Goal: Information Seeking & Learning: Learn about a topic

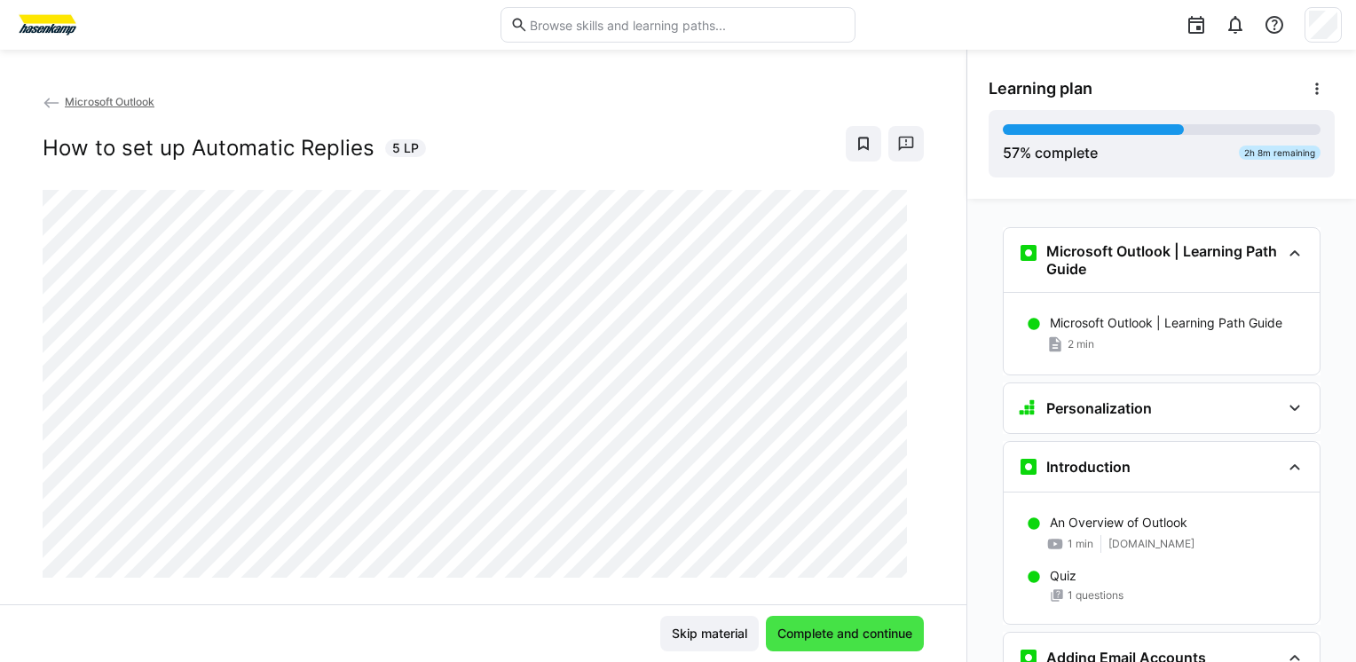
scroll to position [1752, 0]
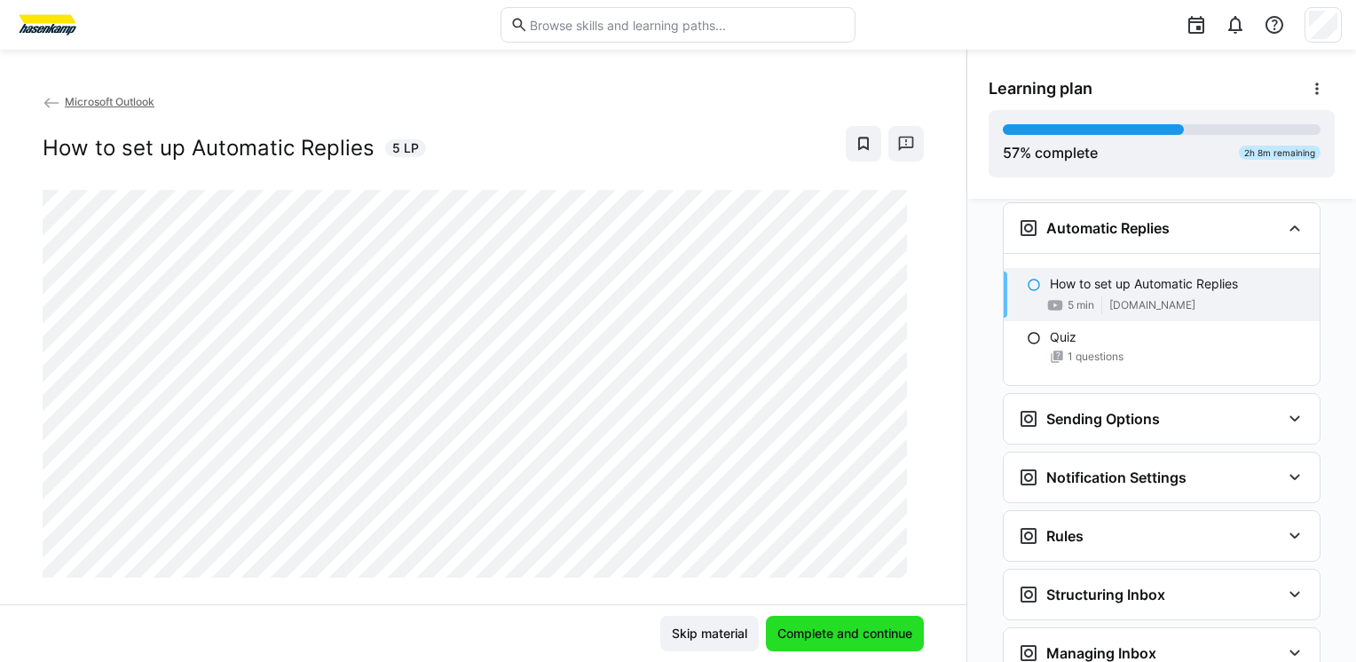
click at [807, 631] on span "Complete and continue" at bounding box center [845, 634] width 140 height 18
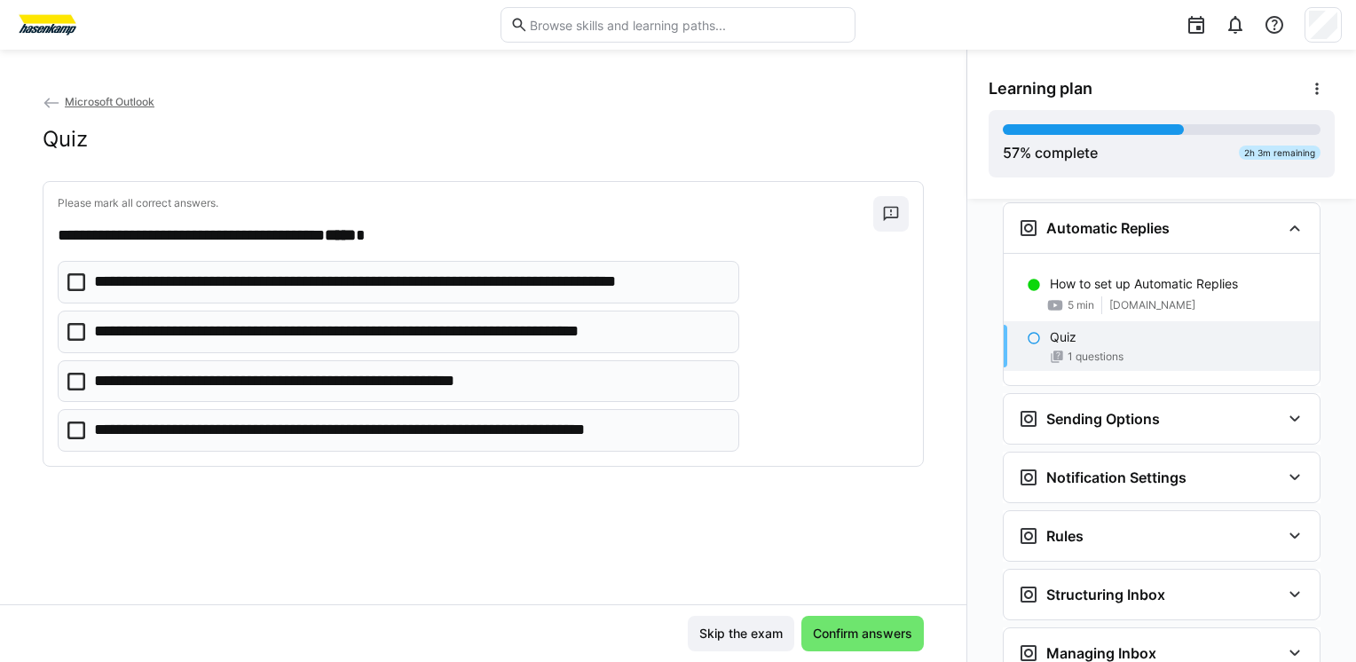
click at [75, 281] on icon at bounding box center [76, 282] width 18 height 18
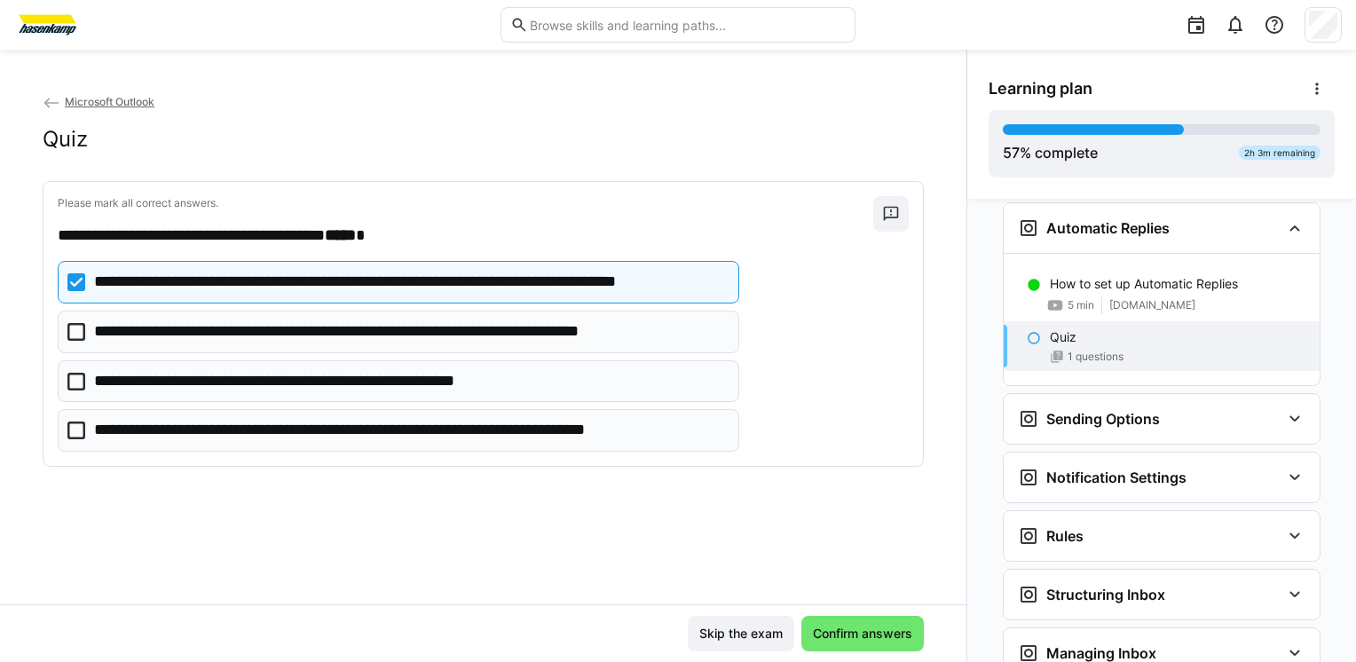
click at [91, 333] on eds-checkbox "**********" at bounding box center [398, 332] width 681 height 43
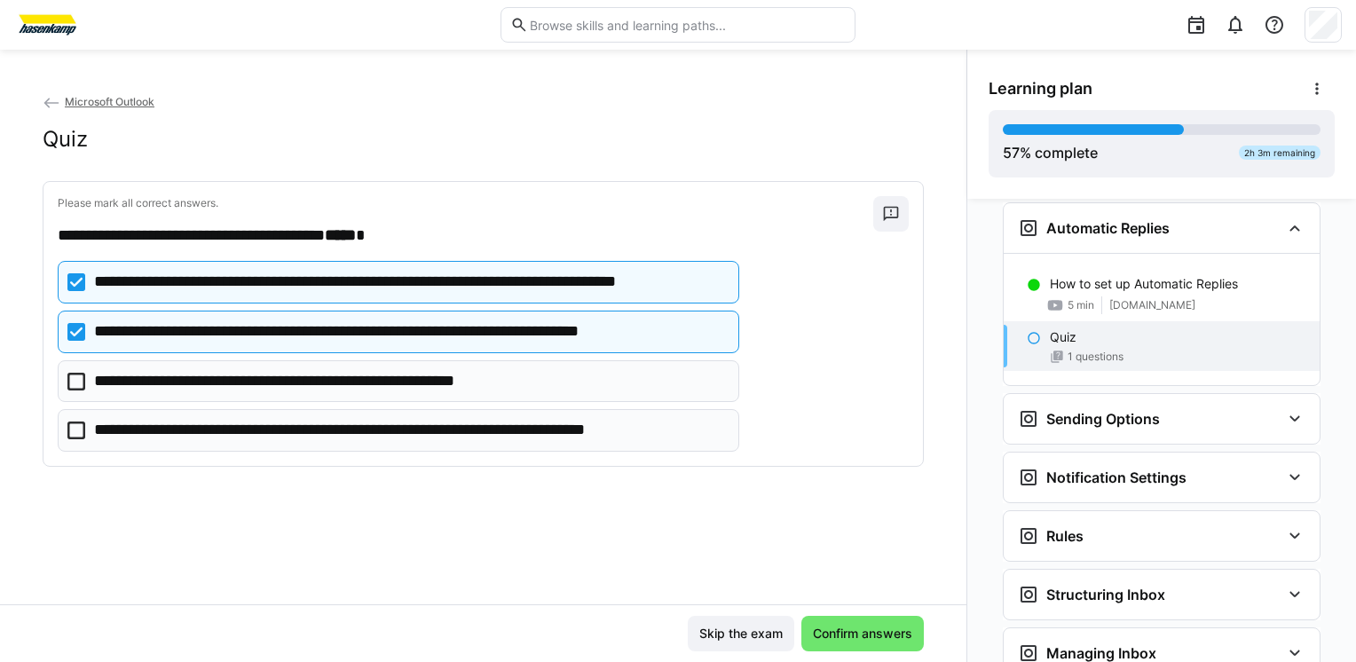
click at [78, 385] on icon at bounding box center [76, 382] width 18 height 18
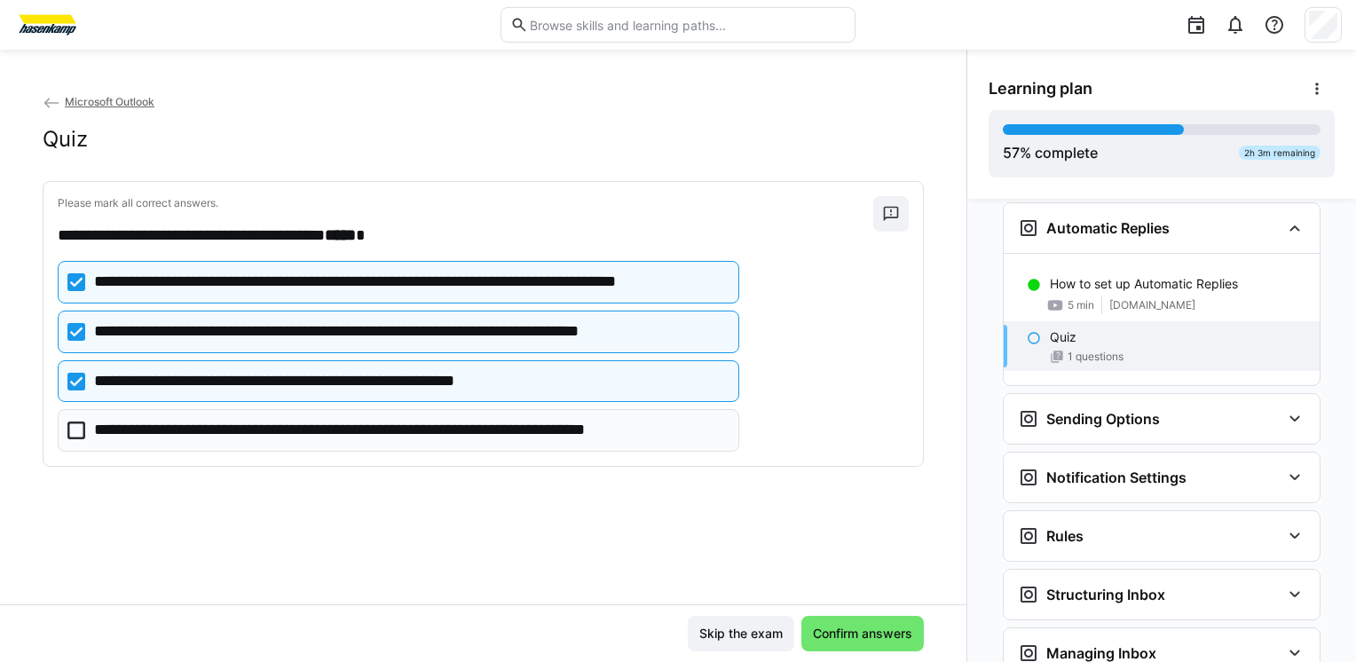
click at [89, 429] on eds-checkbox "**********" at bounding box center [398, 430] width 681 height 43
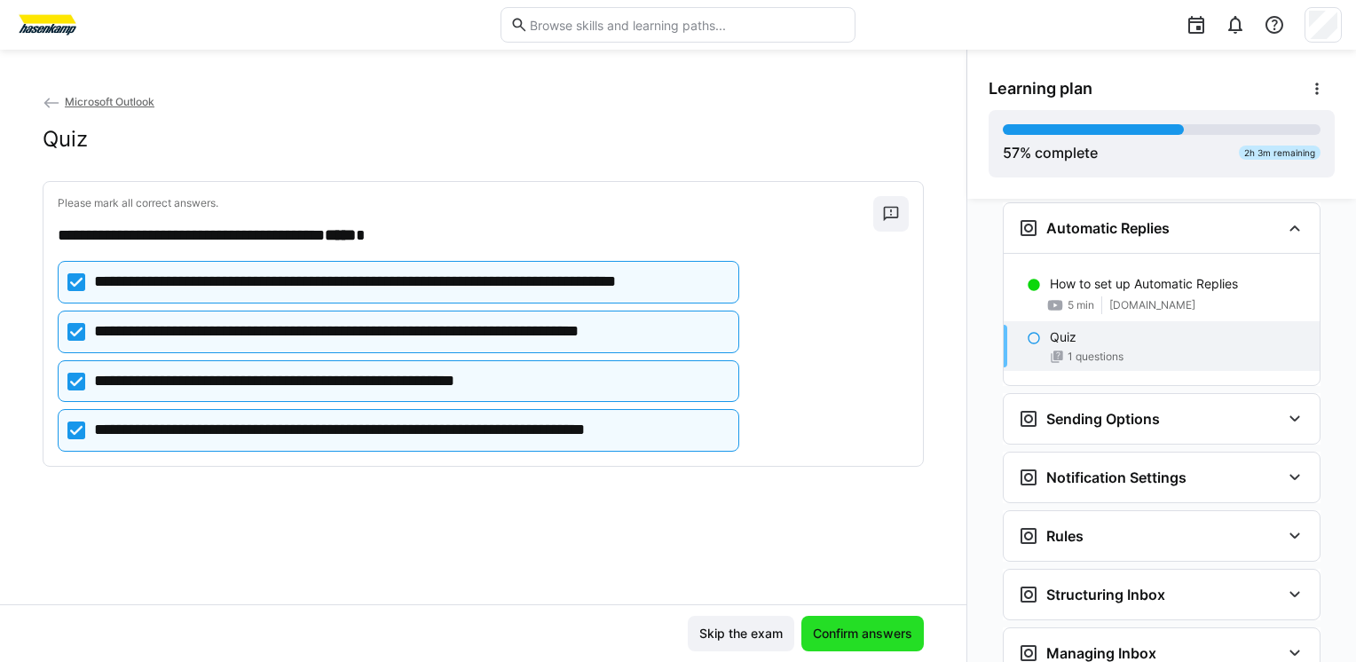
click at [878, 638] on span "Confirm answers" at bounding box center [862, 634] width 105 height 18
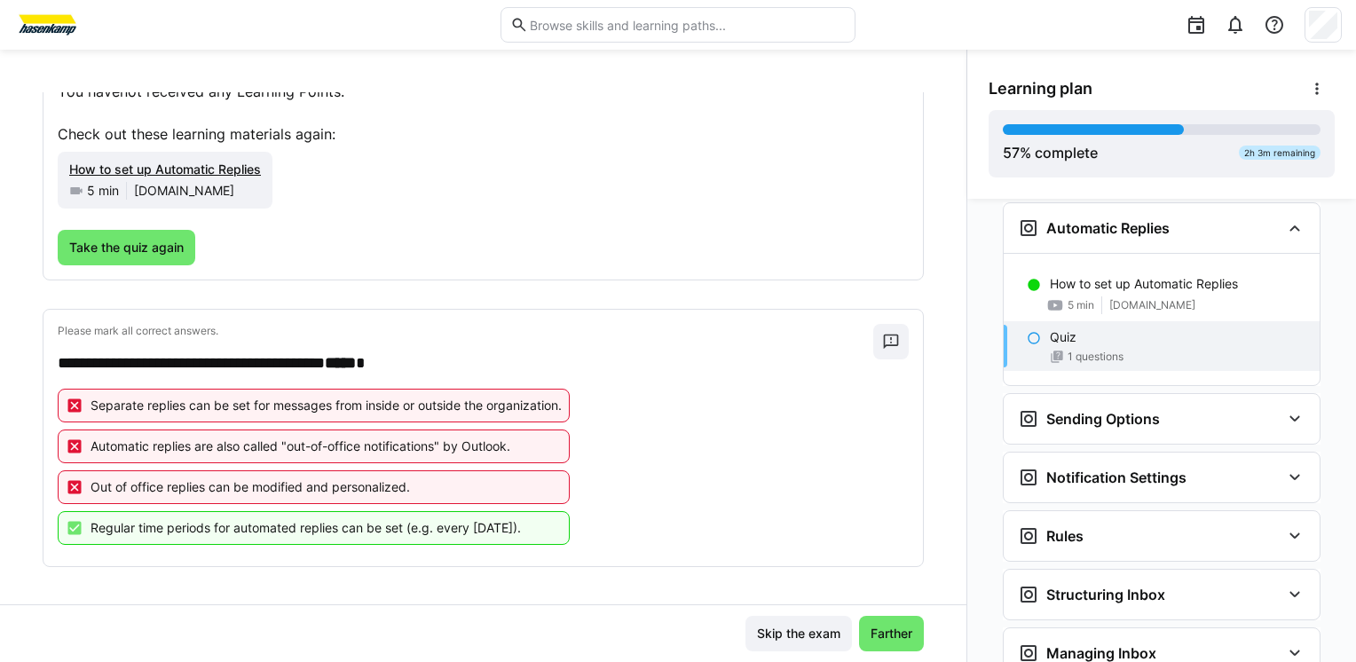
scroll to position [165, 0]
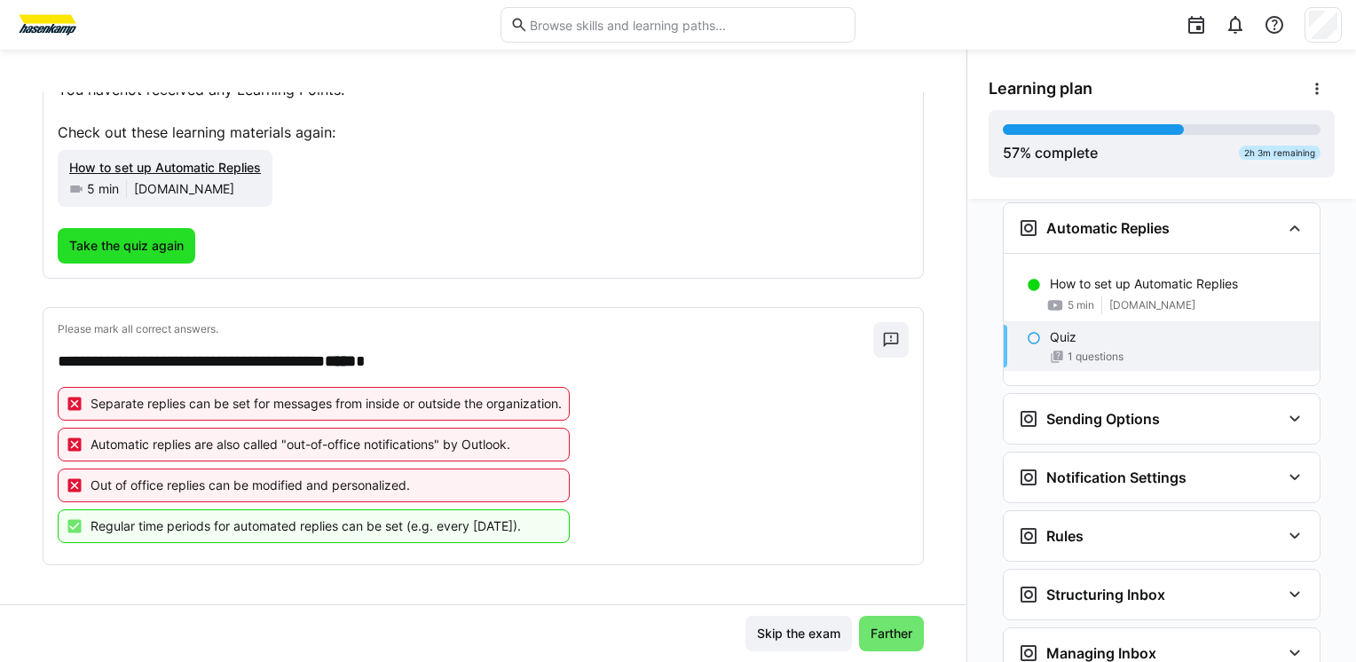
click at [131, 256] on span "Take the quiz again" at bounding box center [127, 245] width 138 height 35
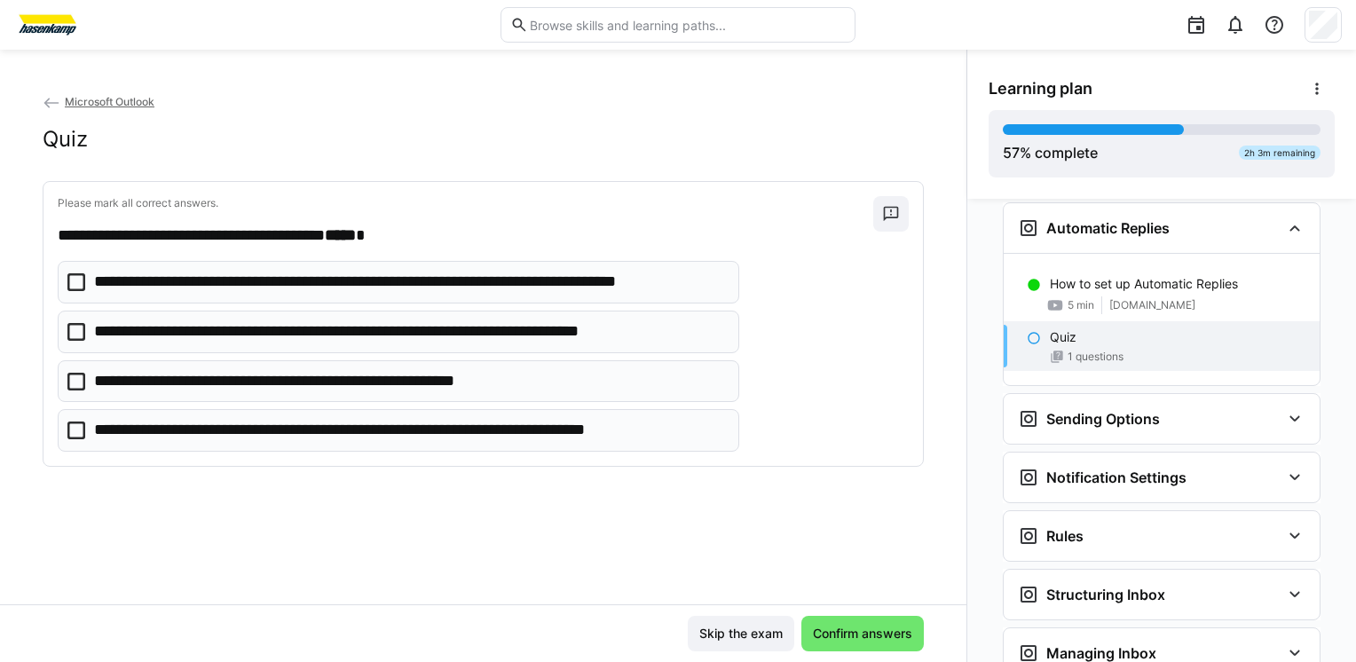
click at [82, 429] on icon at bounding box center [76, 430] width 18 height 18
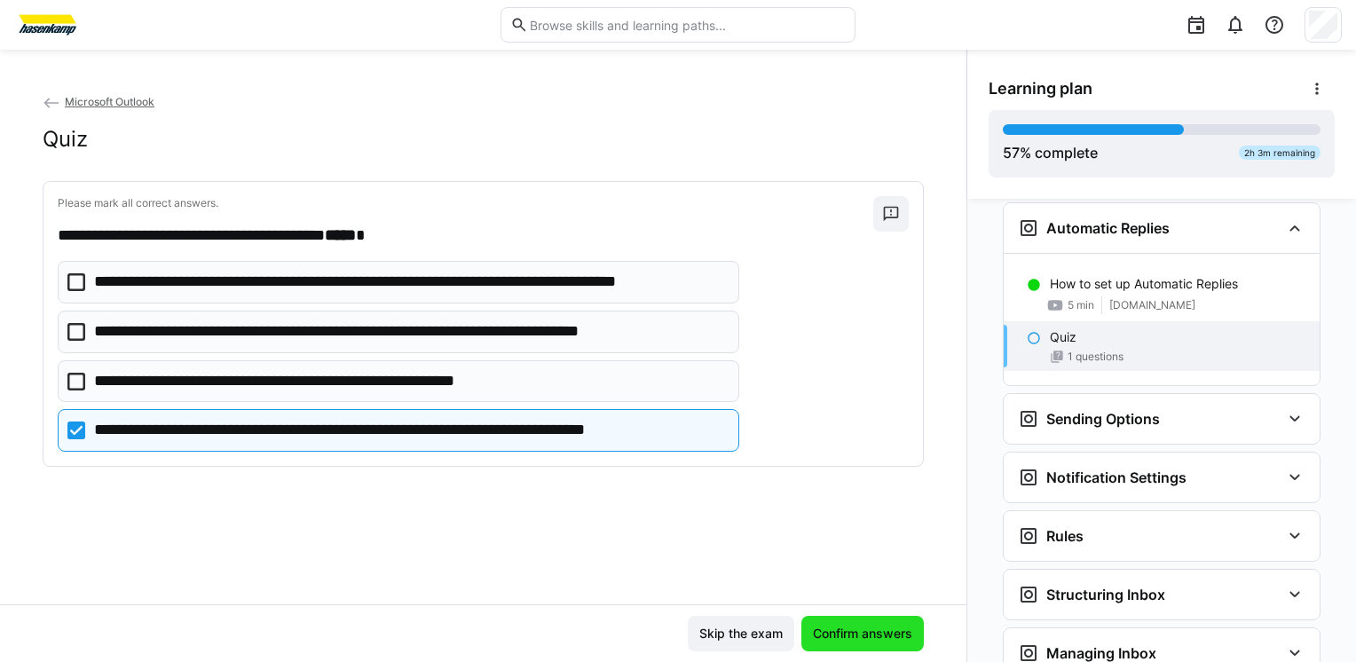
drag, startPoint x: 859, startPoint y: 648, endPoint x: 867, endPoint y: 637, distance: 13.3
click at [867, 637] on span "Confirm answers" at bounding box center [862, 633] width 122 height 35
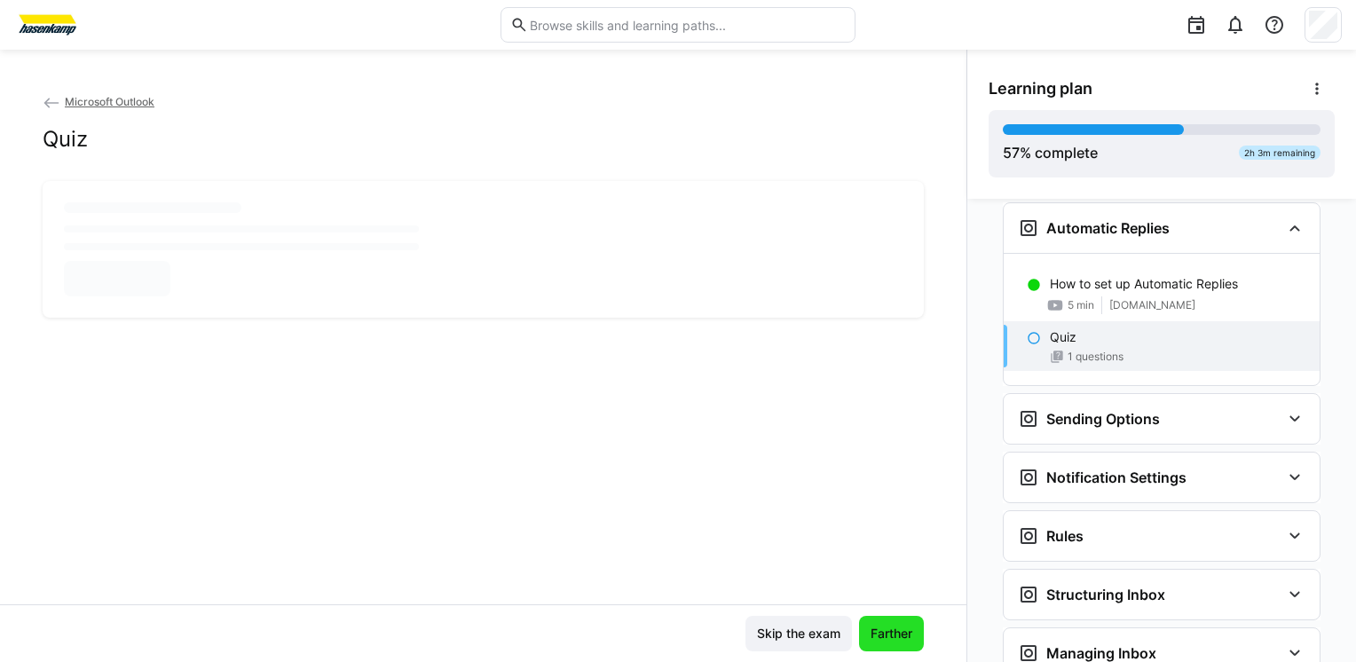
click at [868, 637] on span "Farther" at bounding box center [891, 634] width 47 height 18
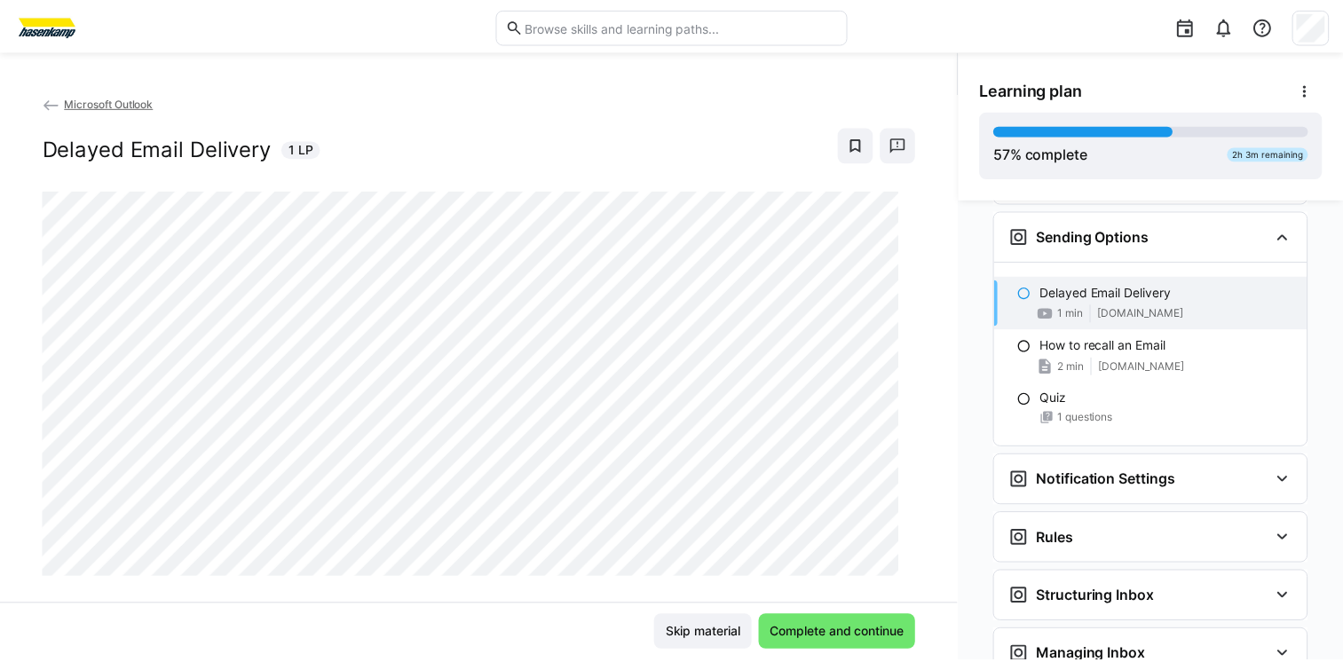
scroll to position [1941, 0]
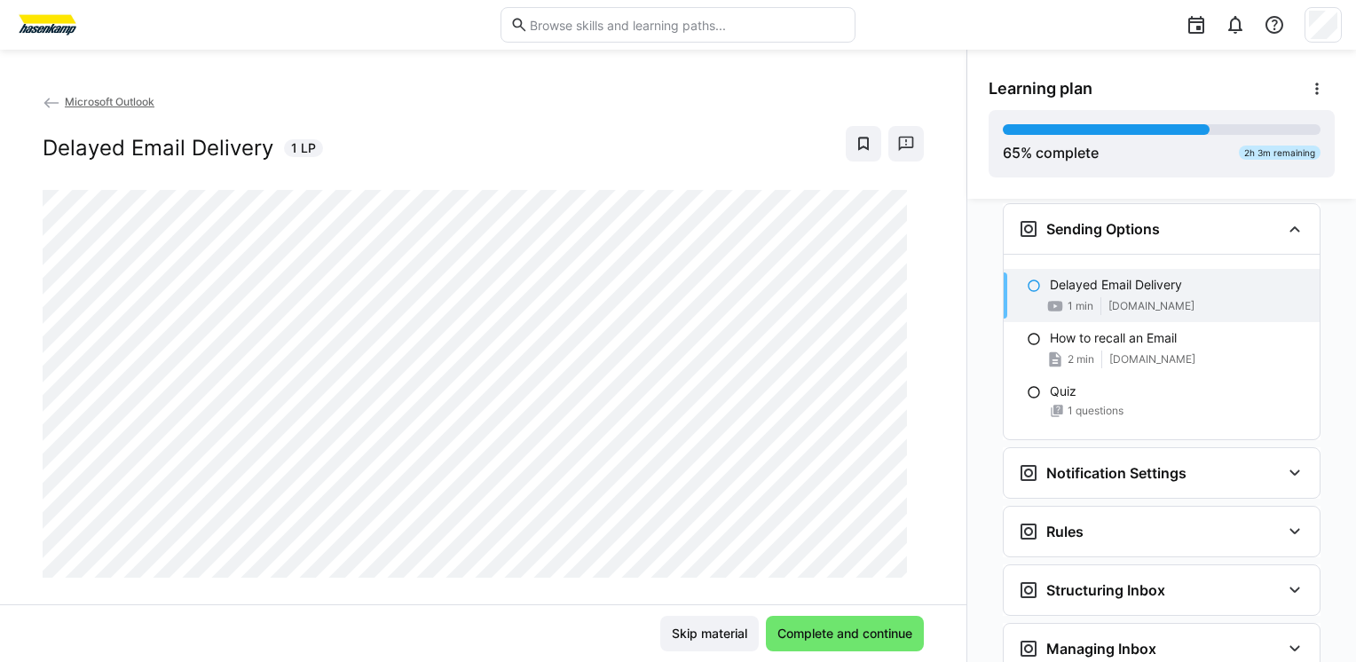
click at [48, 105] on eds-icon at bounding box center [52, 103] width 18 height 18
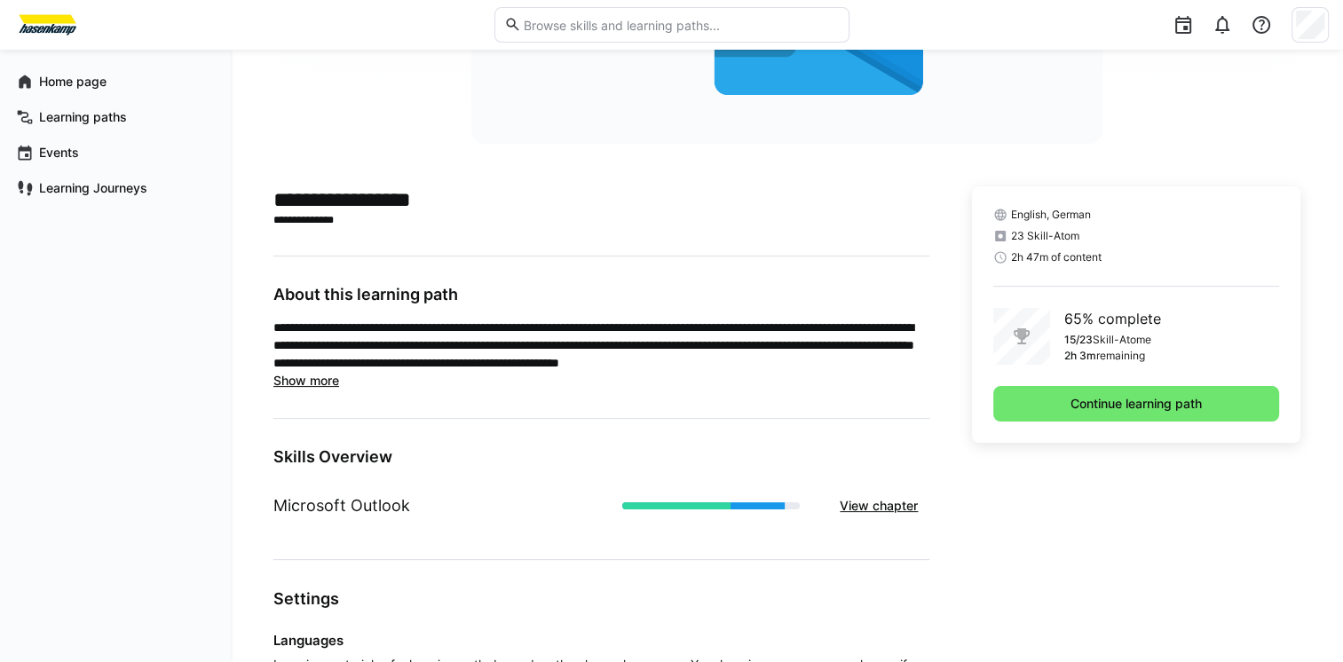
scroll to position [309, 0]
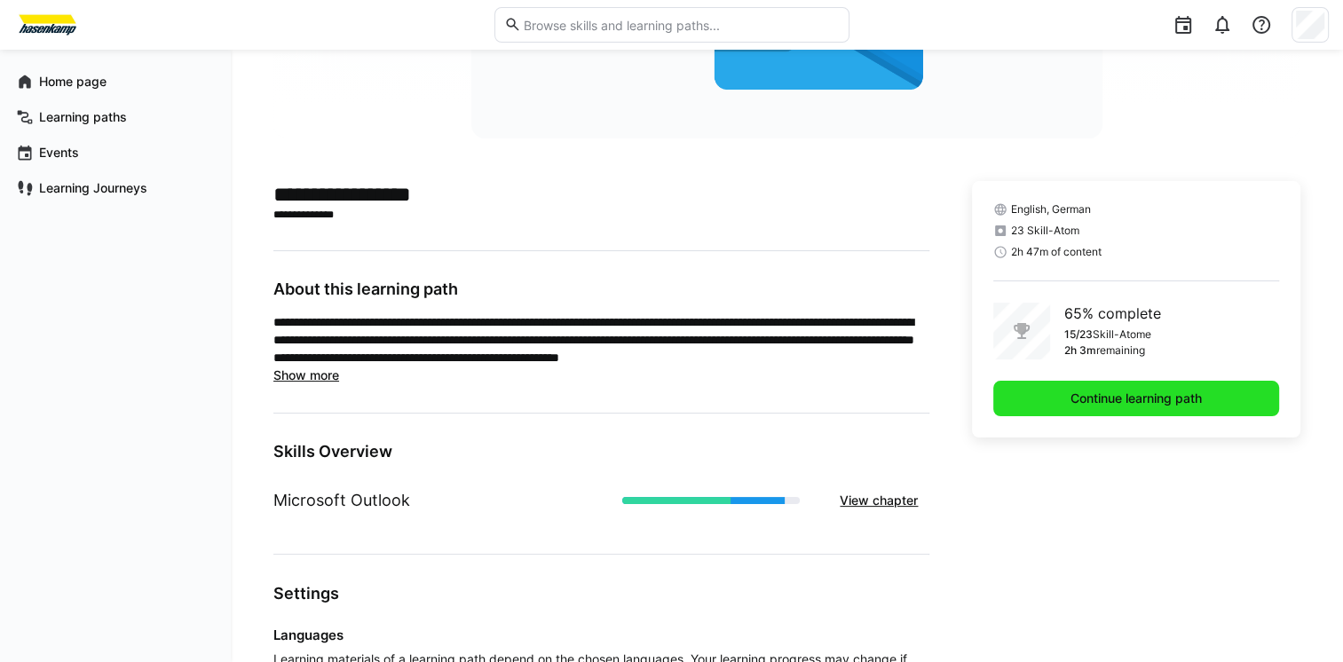
click at [1164, 395] on span "Continue learning path" at bounding box center [1135, 399] width 137 height 18
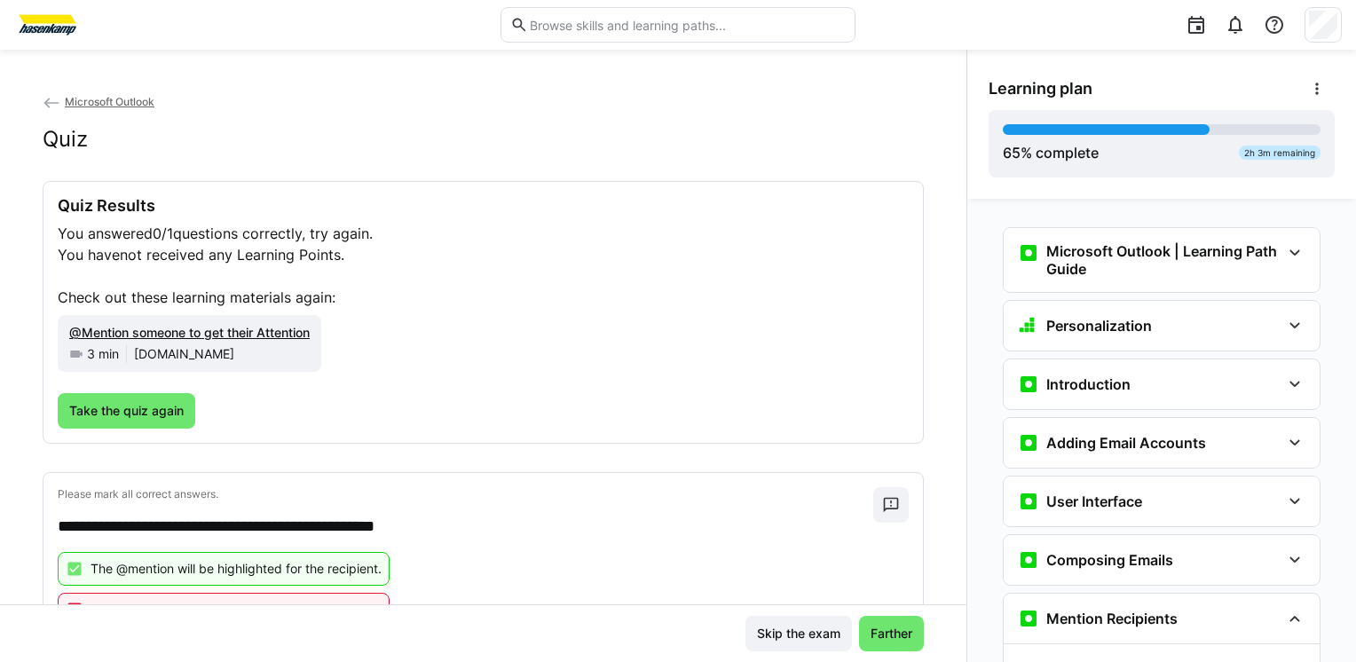
scroll to position [391, 0]
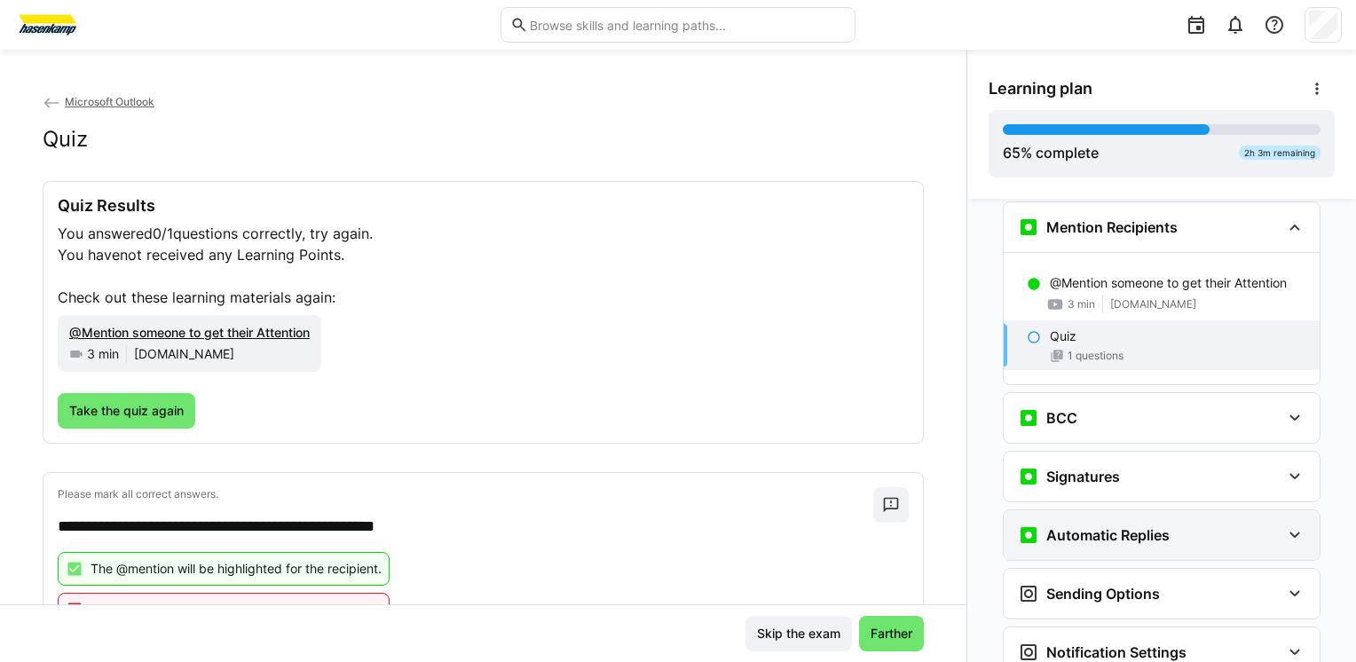
click at [1293, 532] on eds-icon at bounding box center [1294, 534] width 21 height 21
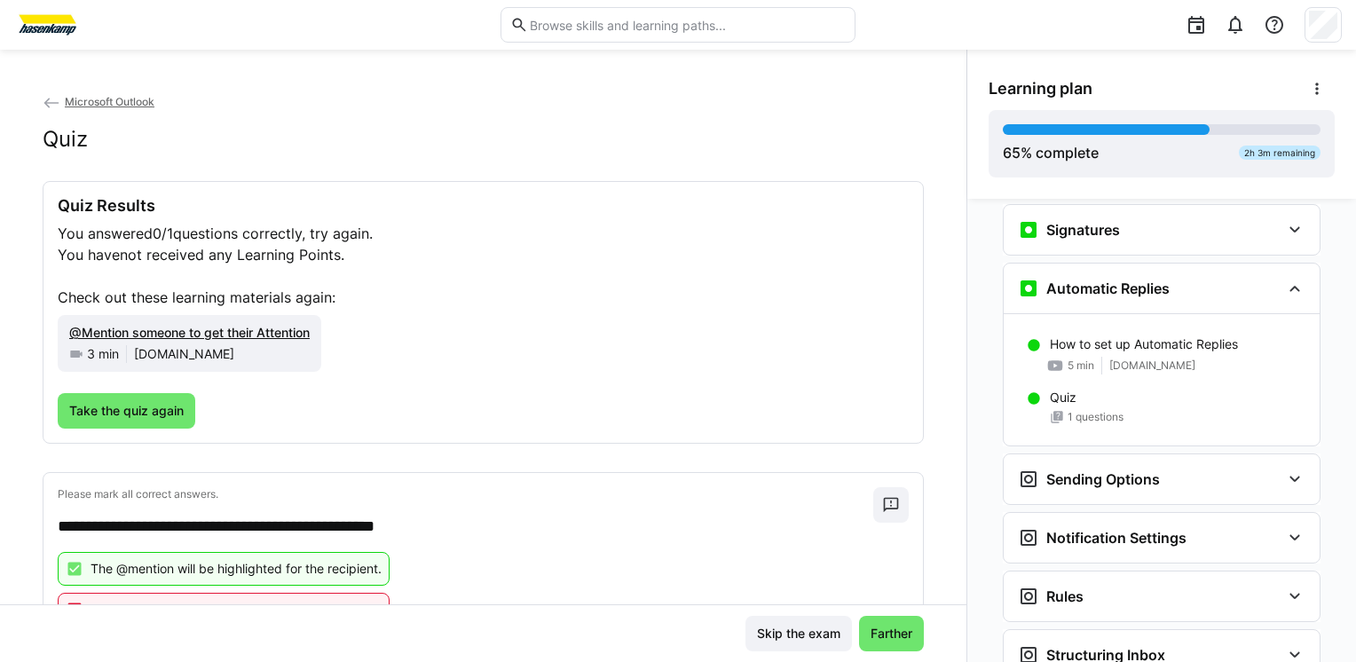
scroll to position [658, 0]
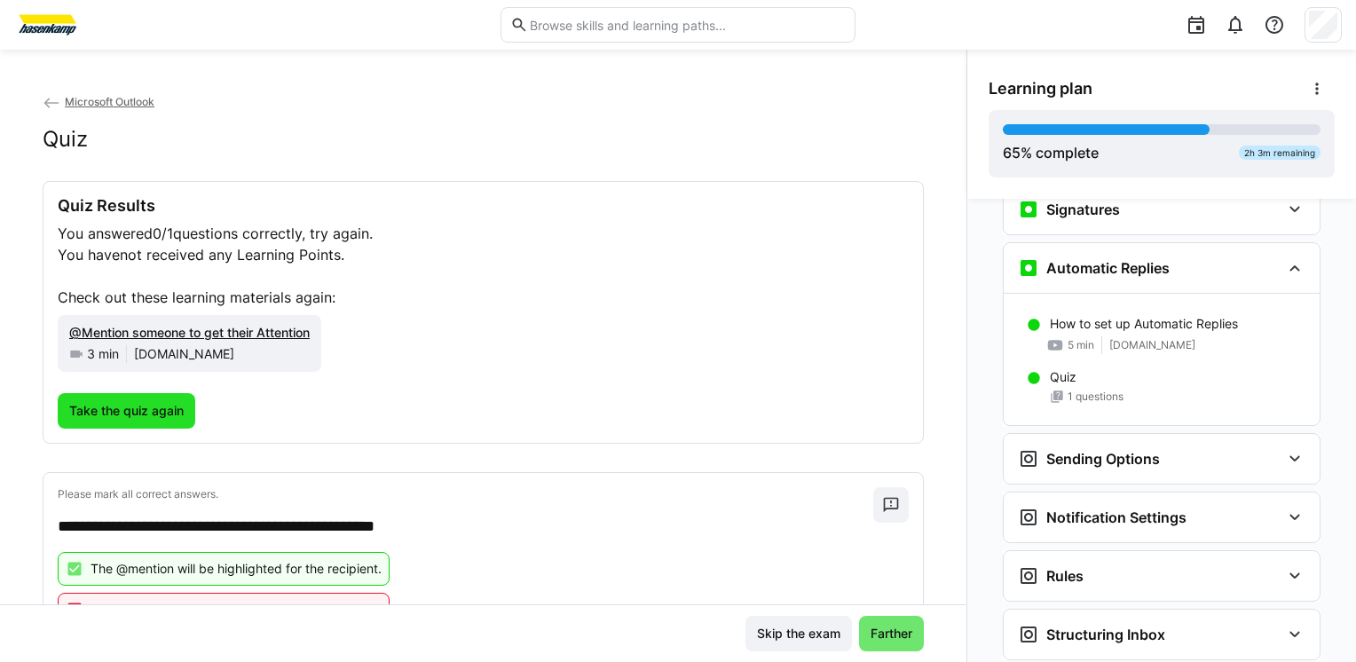
click at [156, 410] on span "Take the quiz again" at bounding box center [127, 411] width 120 height 18
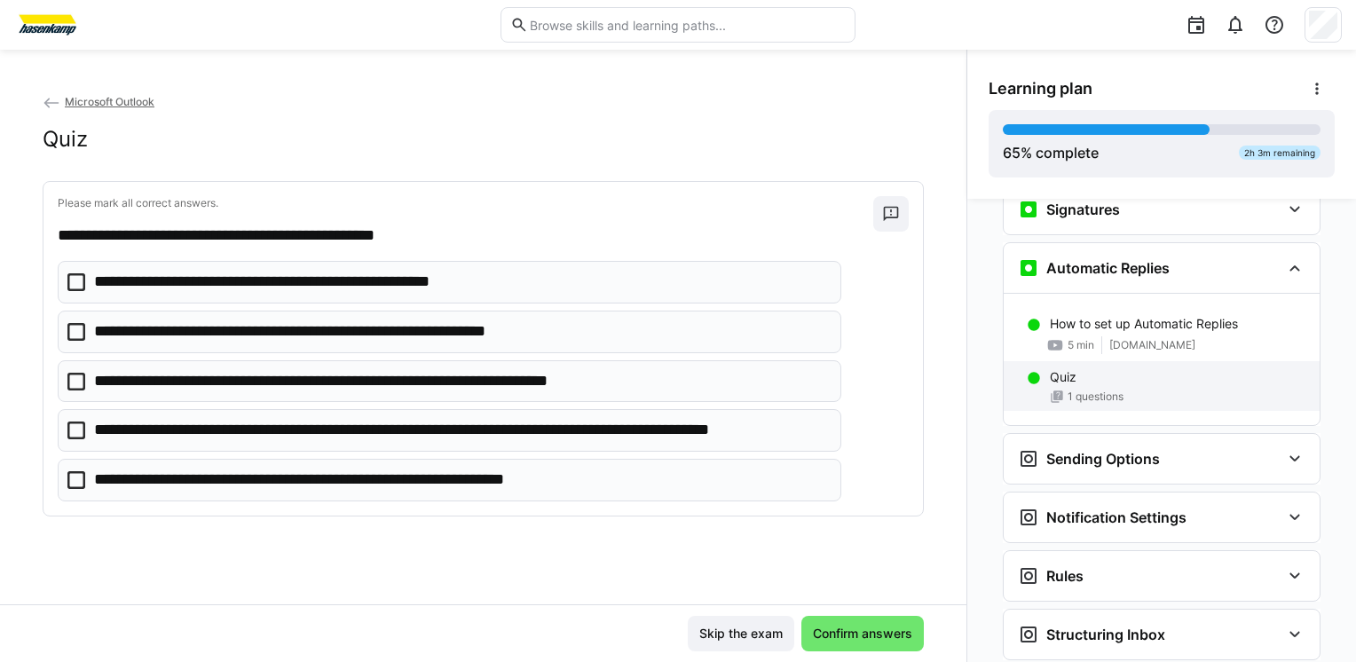
click at [1095, 390] on span "1 questions" at bounding box center [1095, 397] width 56 height 14
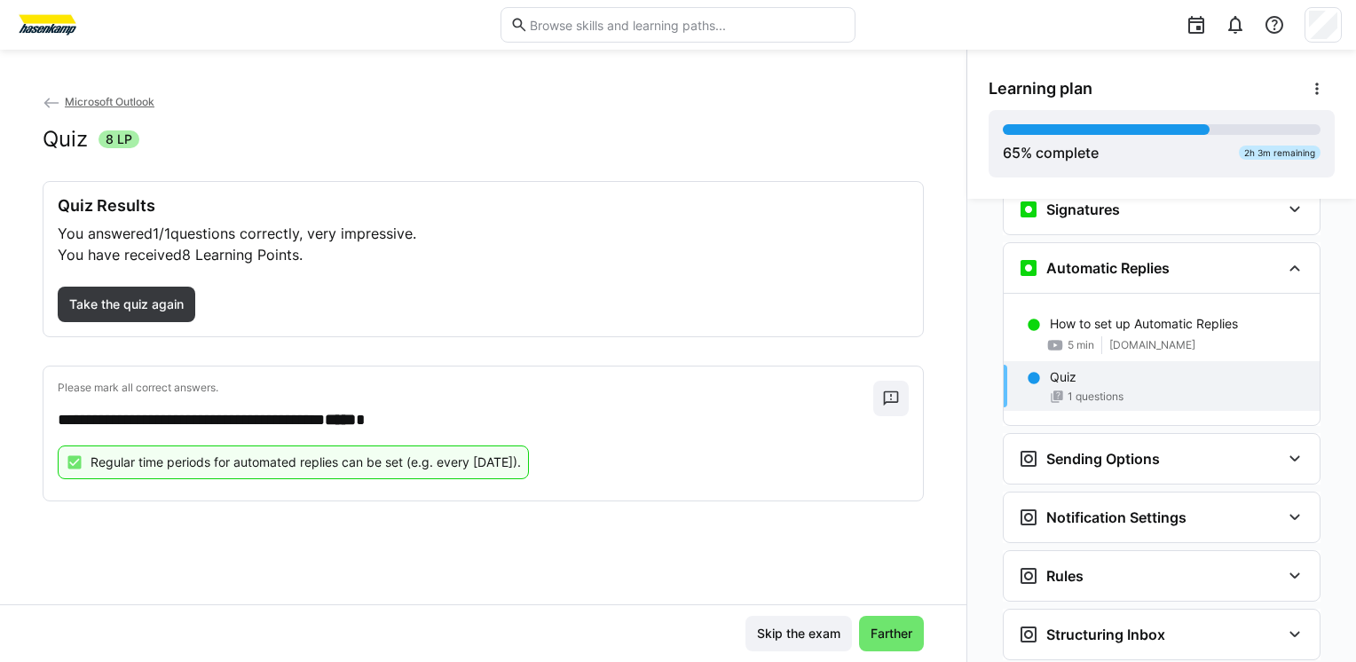
scroll to position [698, 0]
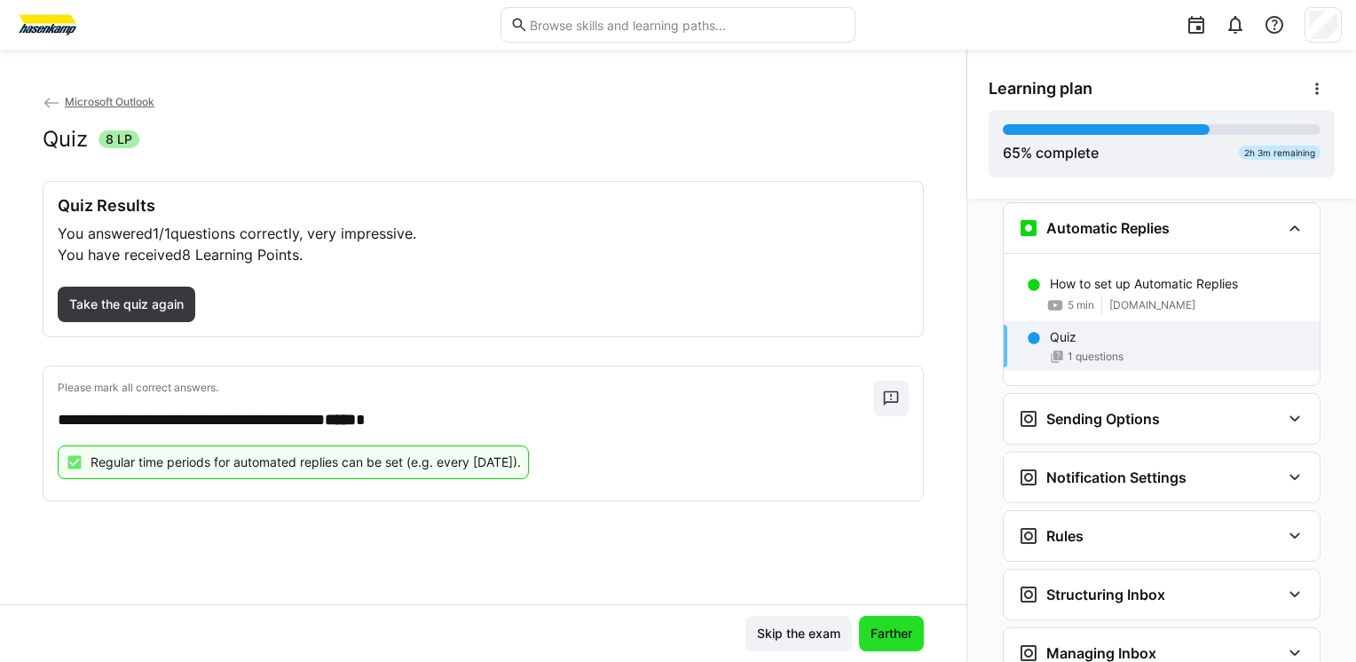
click at [890, 640] on span "Farther" at bounding box center [891, 634] width 47 height 18
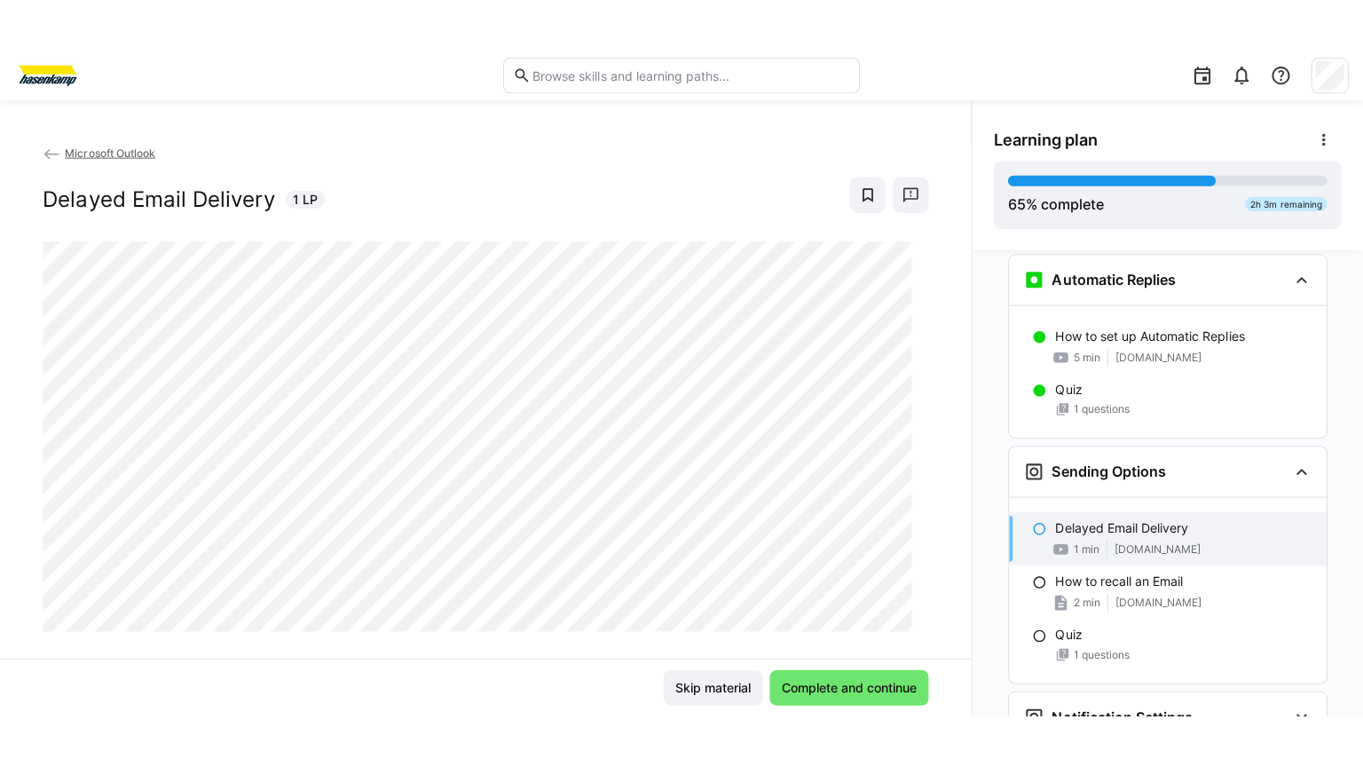
scroll to position [889, 0]
